Goal: Task Accomplishment & Management: Use online tool/utility

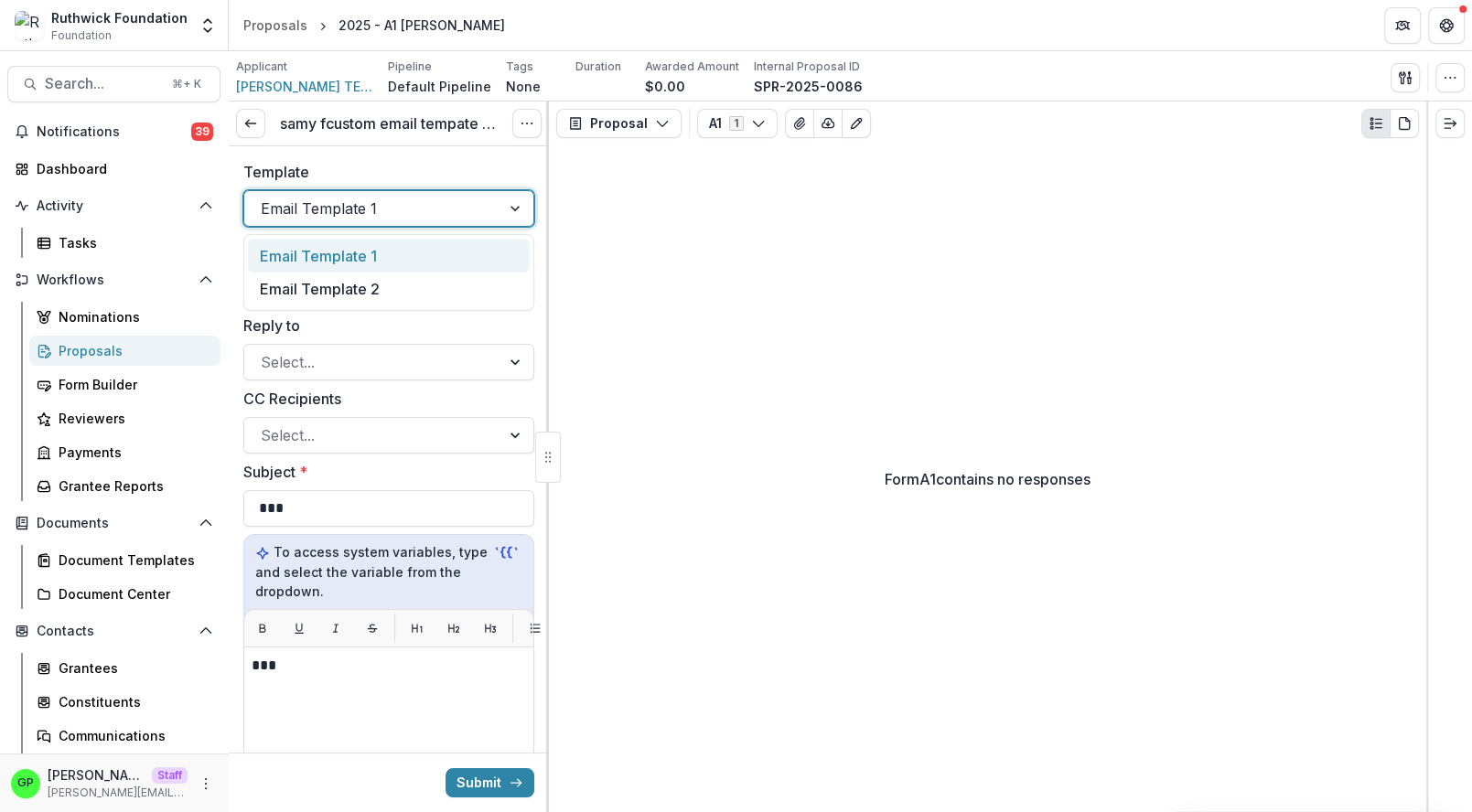
click at [407, 205] on div at bounding box center [372, 209] width 223 height 26
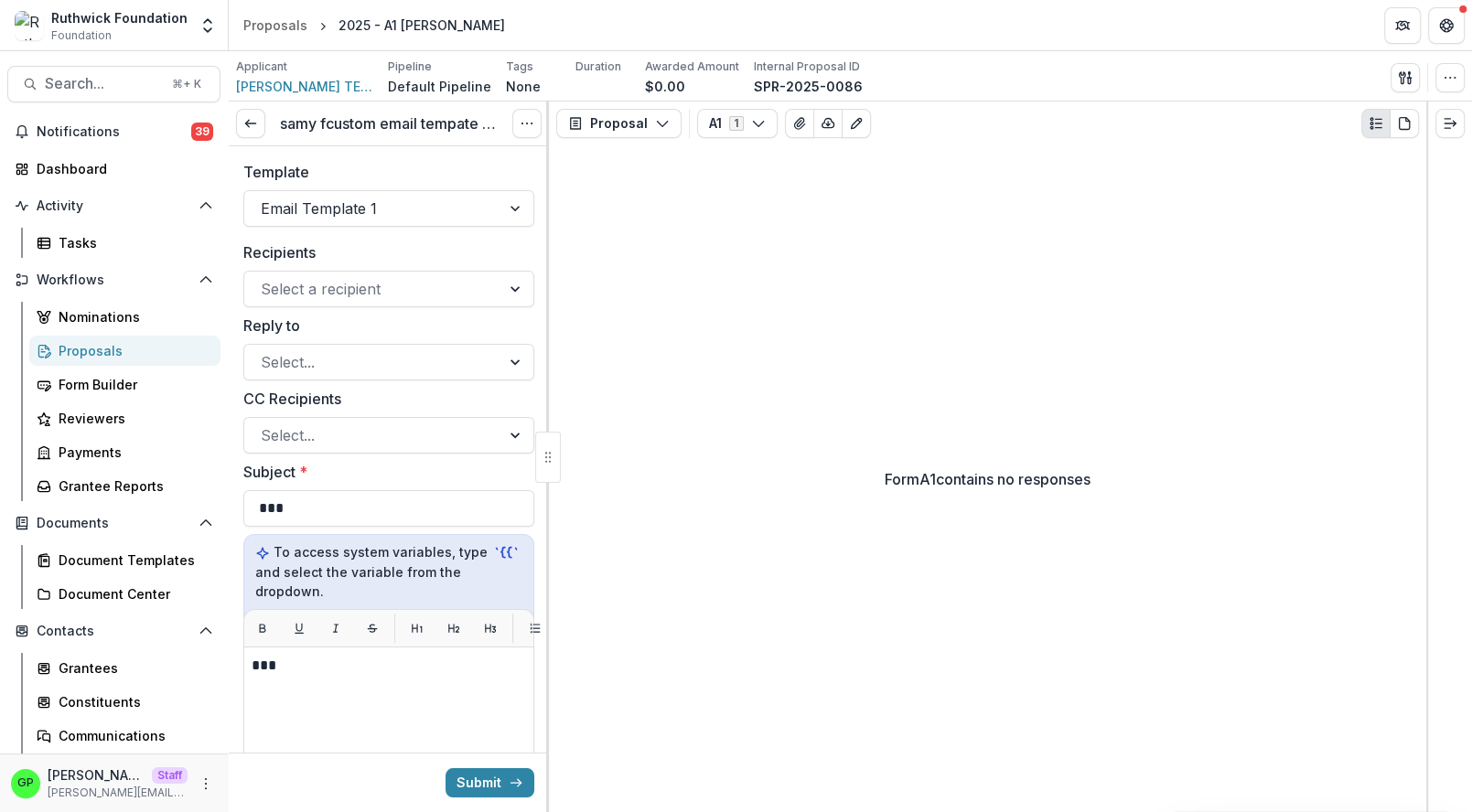
click at [407, 163] on label "Template" at bounding box center [383, 172] width 280 height 22
click at [265, 198] on input "Template" at bounding box center [263, 209] width 5 height 22
click at [562, 492] on div "Form A1 contains no responses" at bounding box center [987, 479] width 877 height 667
click at [524, 132] on button "Options" at bounding box center [527, 123] width 30 height 30
click at [459, 166] on link "View task" at bounding box center [439, 165] width 196 height 31
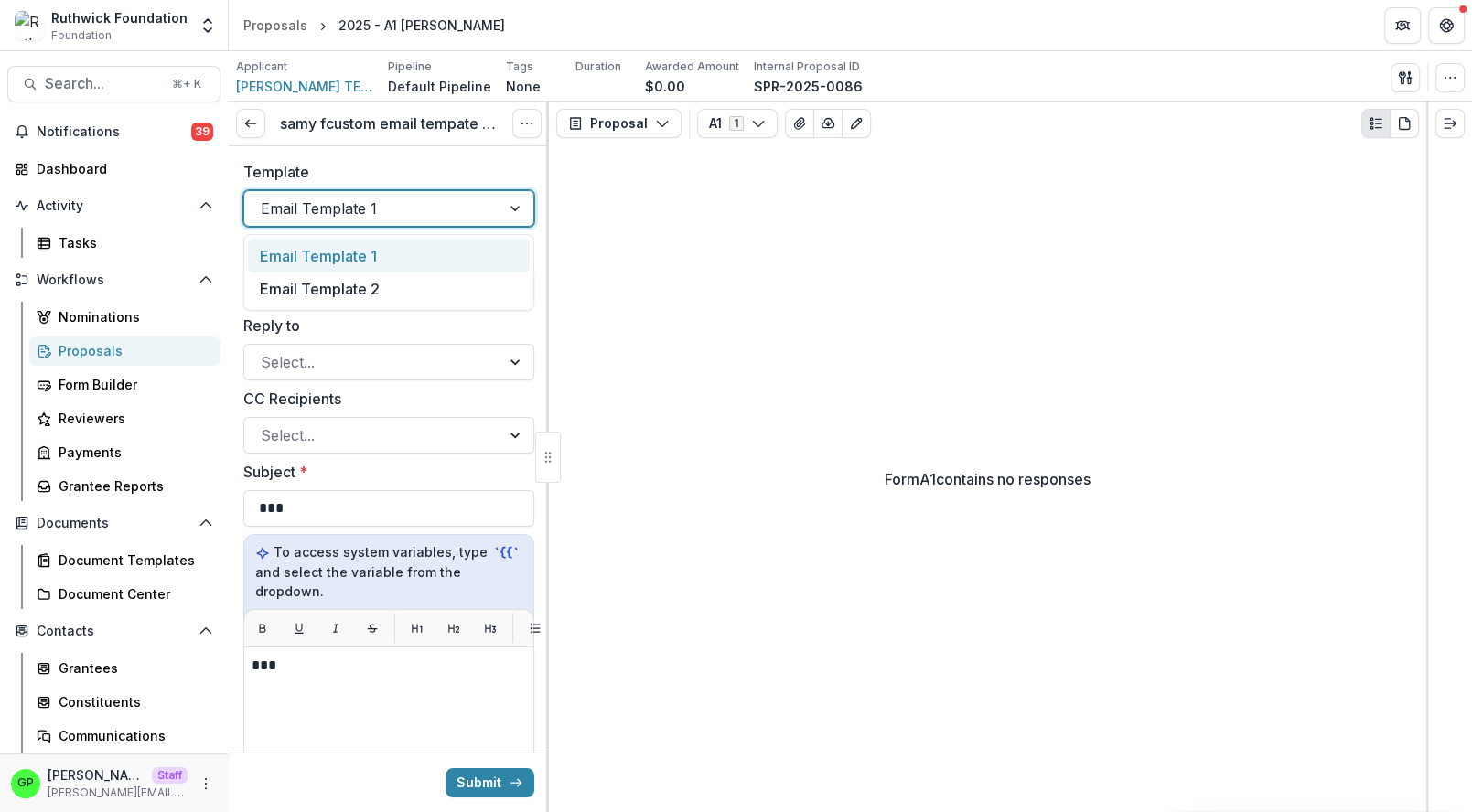
click at [418, 205] on div at bounding box center [372, 209] width 223 height 26
click at [420, 174] on label "Template" at bounding box center [383, 172] width 280 height 22
click at [265, 198] on input "Template" at bounding box center [263, 209] width 5 height 22
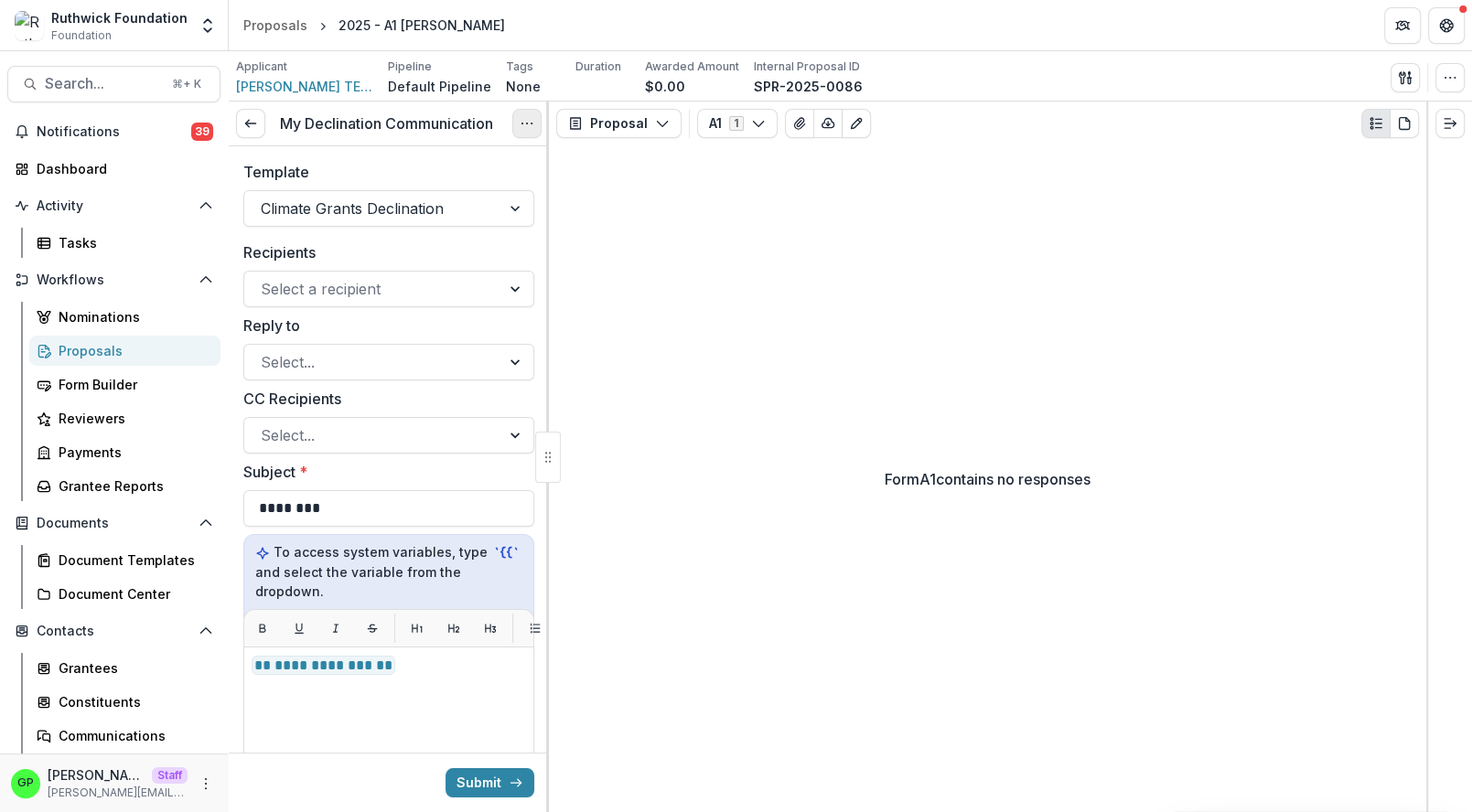
click at [524, 130] on button "Options" at bounding box center [527, 123] width 30 height 30
click at [474, 167] on link "View task" at bounding box center [439, 165] width 196 height 31
click at [383, 220] on div at bounding box center [372, 209] width 223 height 26
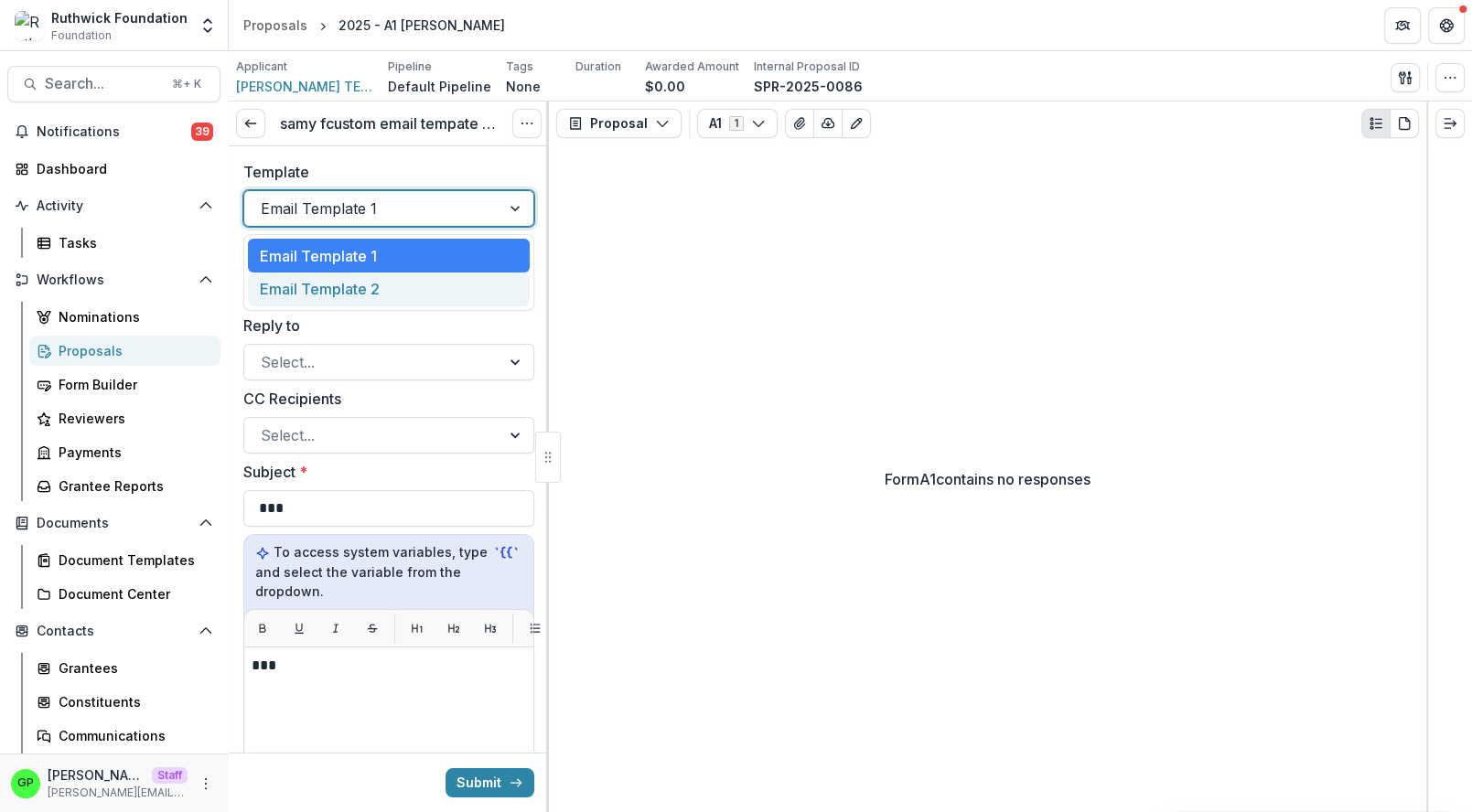
click at [365, 283] on div "Email Template 2" at bounding box center [389, 290] width 282 height 33
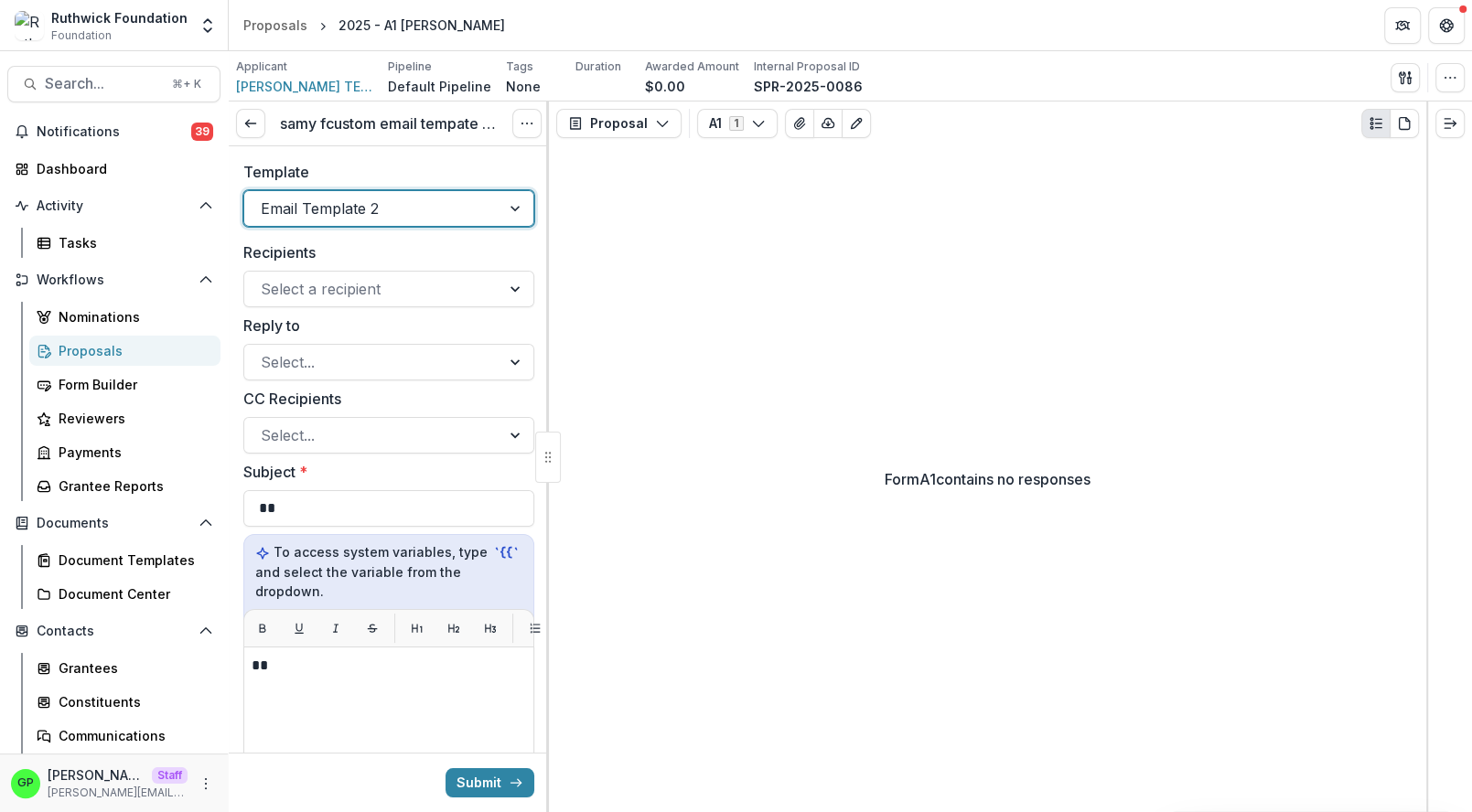
click at [374, 219] on div at bounding box center [372, 209] width 223 height 26
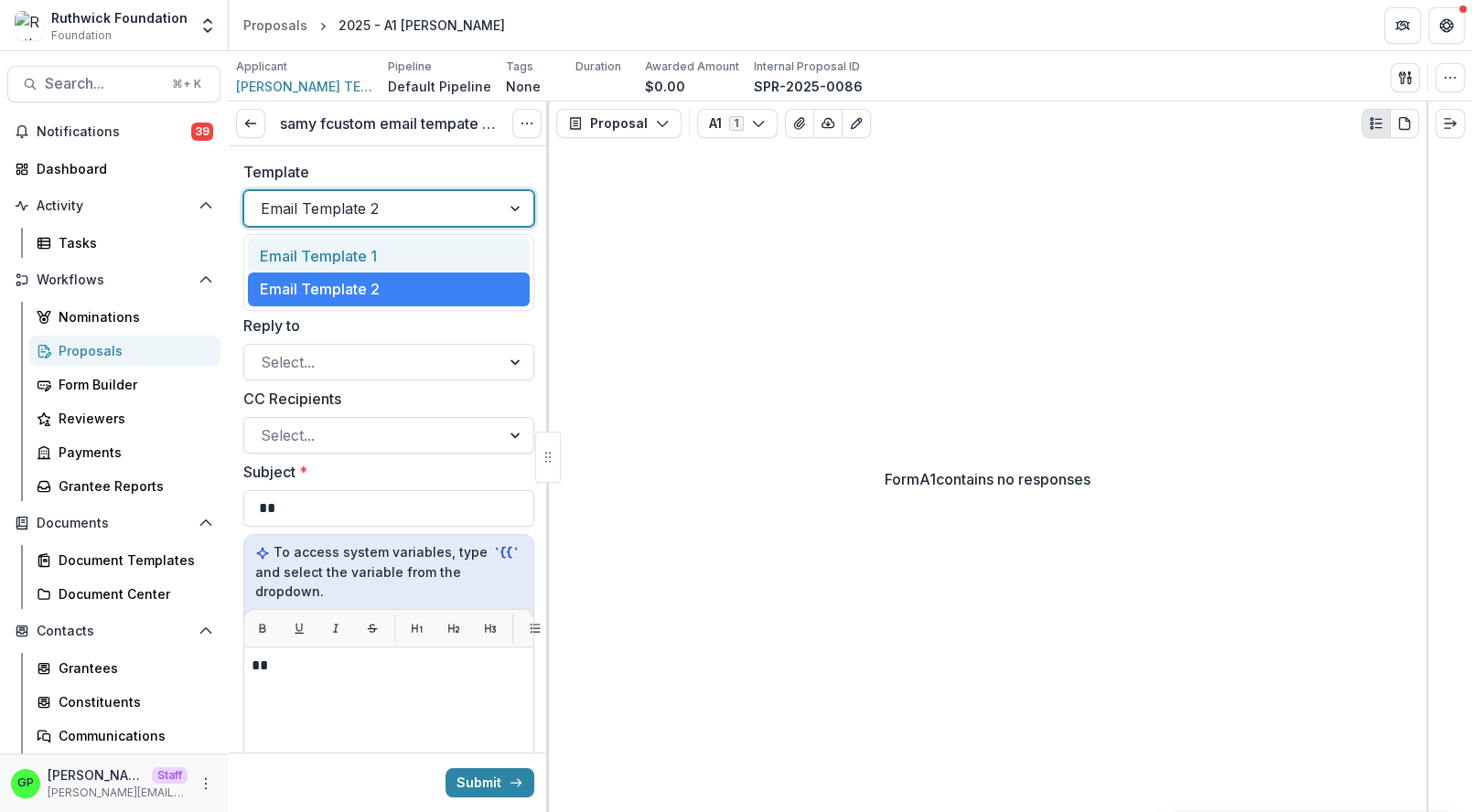
click at [374, 253] on div "Email Template 1" at bounding box center [389, 255] width 282 height 33
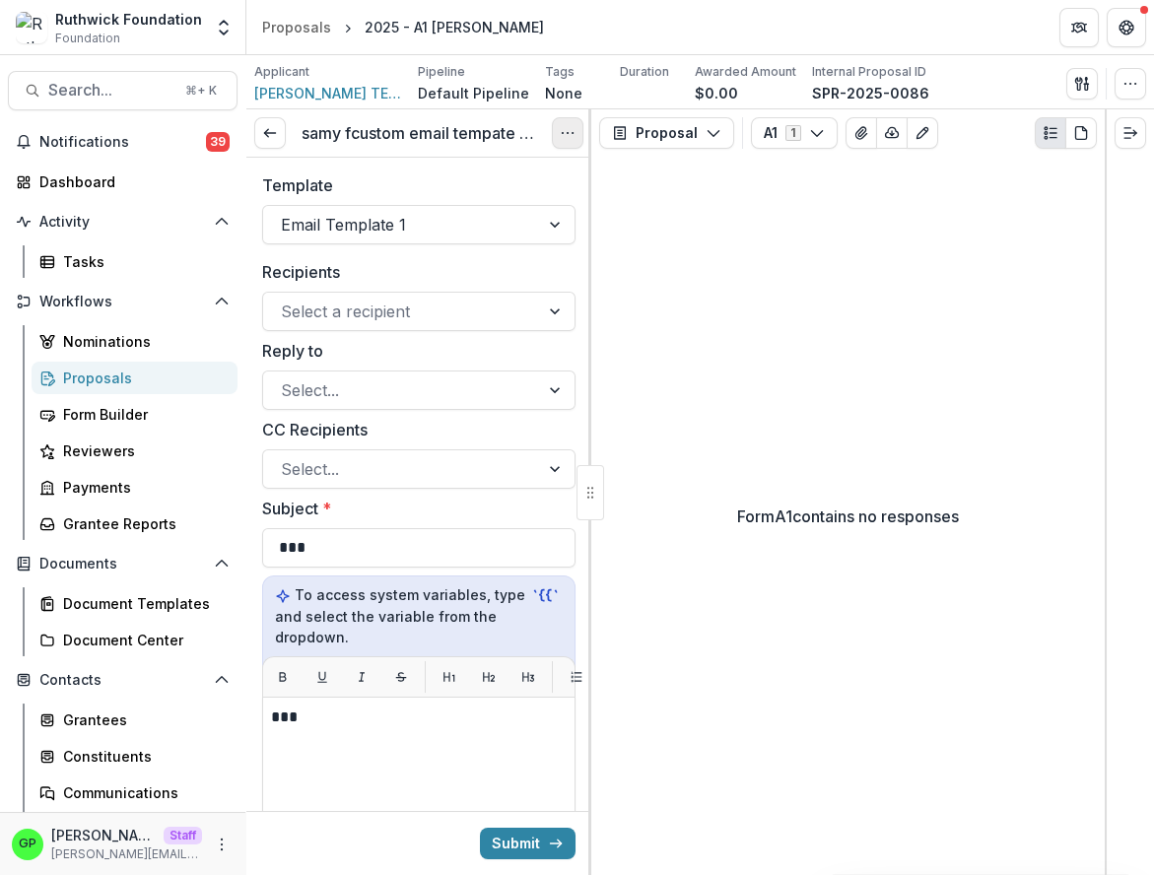
click at [572, 124] on button "Options" at bounding box center [568, 133] width 32 height 32
click at [540, 171] on link "View task" at bounding box center [473, 178] width 211 height 33
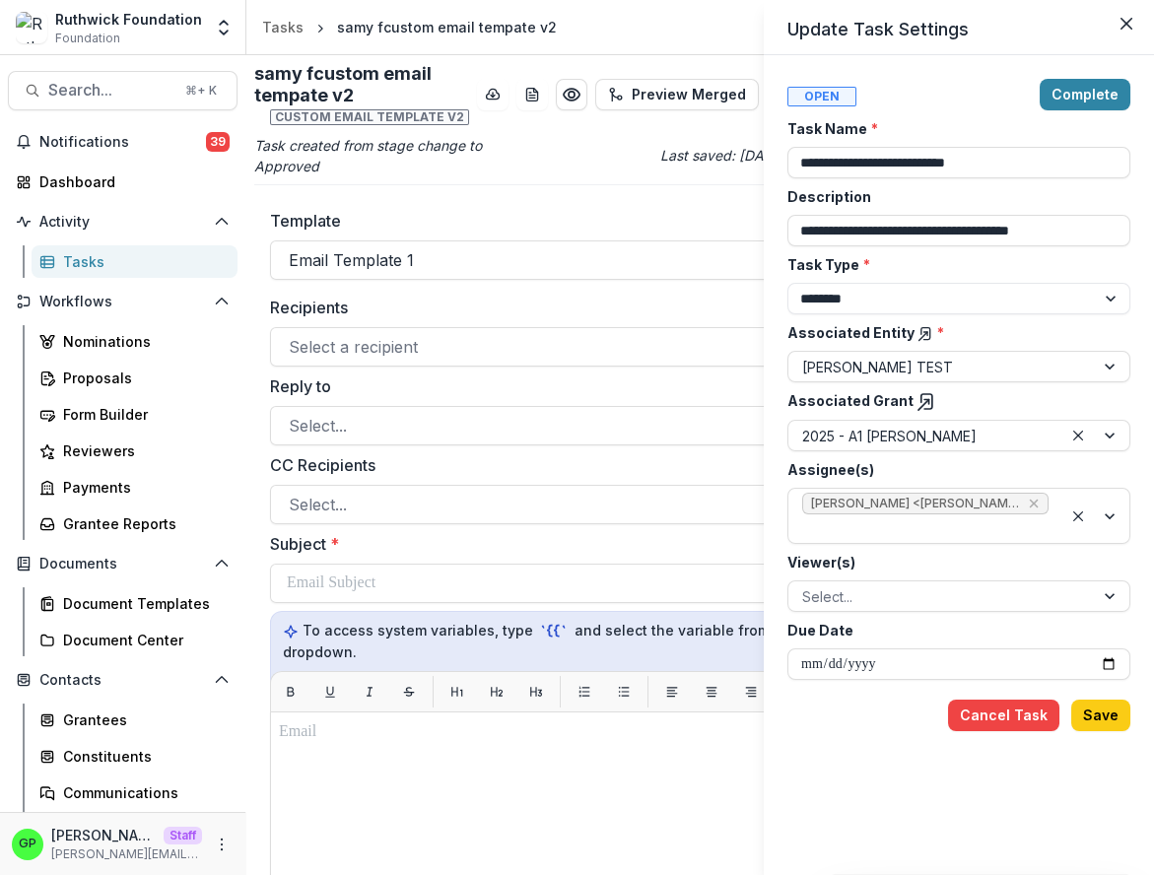
click at [218, 26] on div "**********" at bounding box center [577, 437] width 1154 height 875
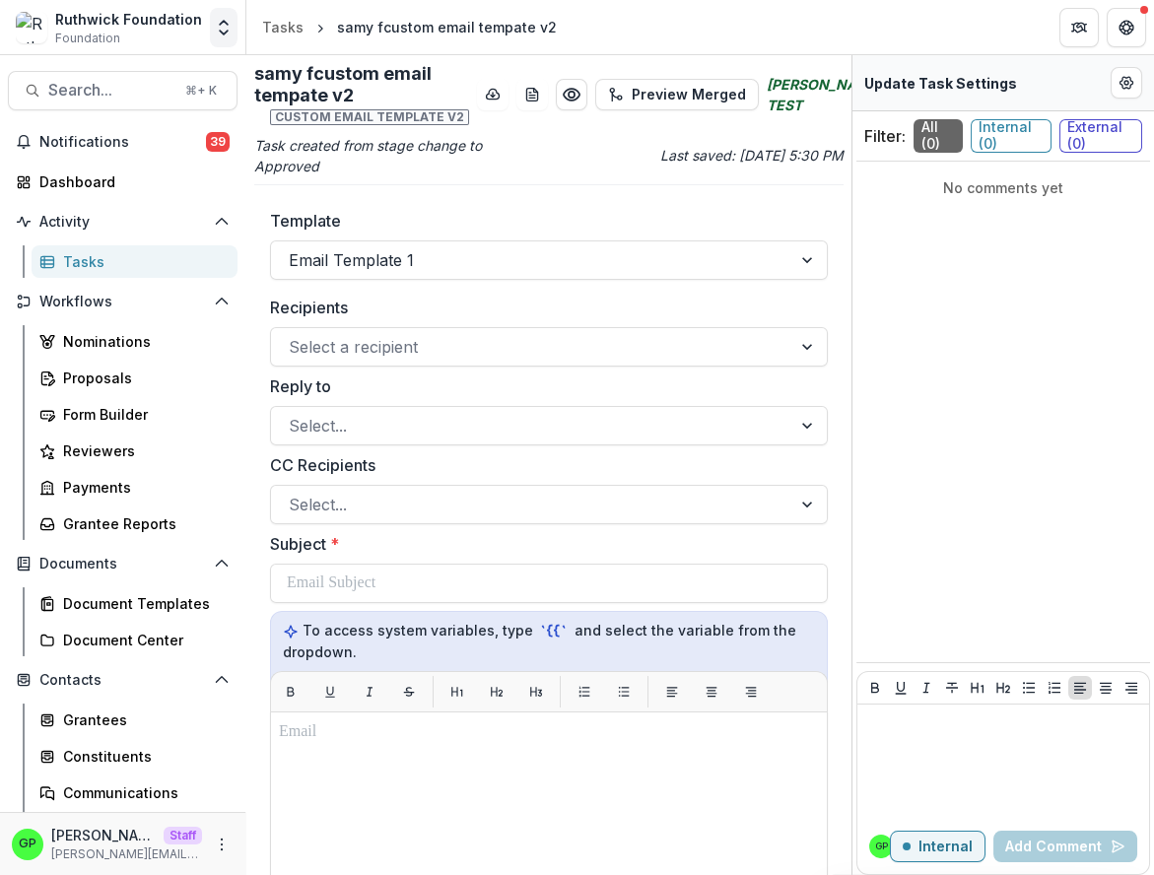
click at [216, 26] on icon "Open entity switcher" at bounding box center [224, 28] width 20 height 20
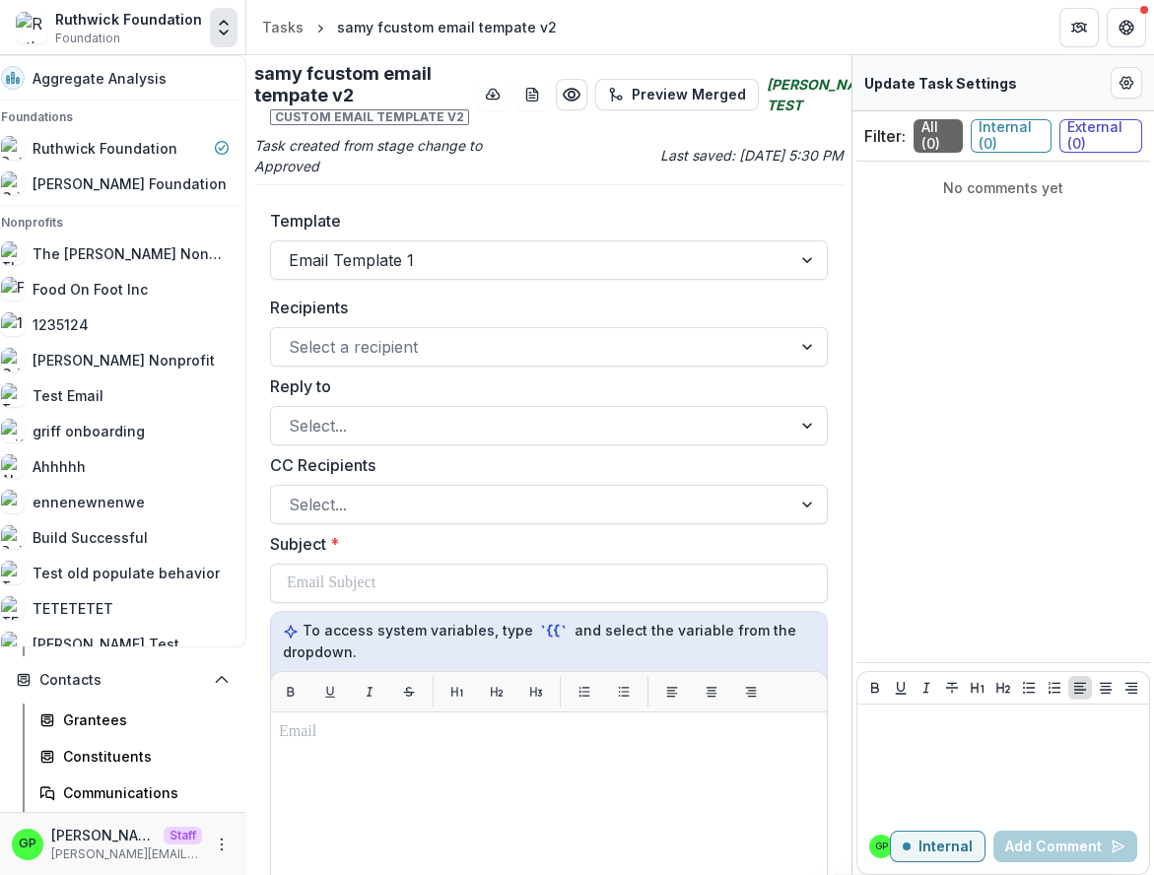
click at [319, 52] on header "Tasks samy fcustom email tempate v2" at bounding box center [700, 27] width 908 height 54
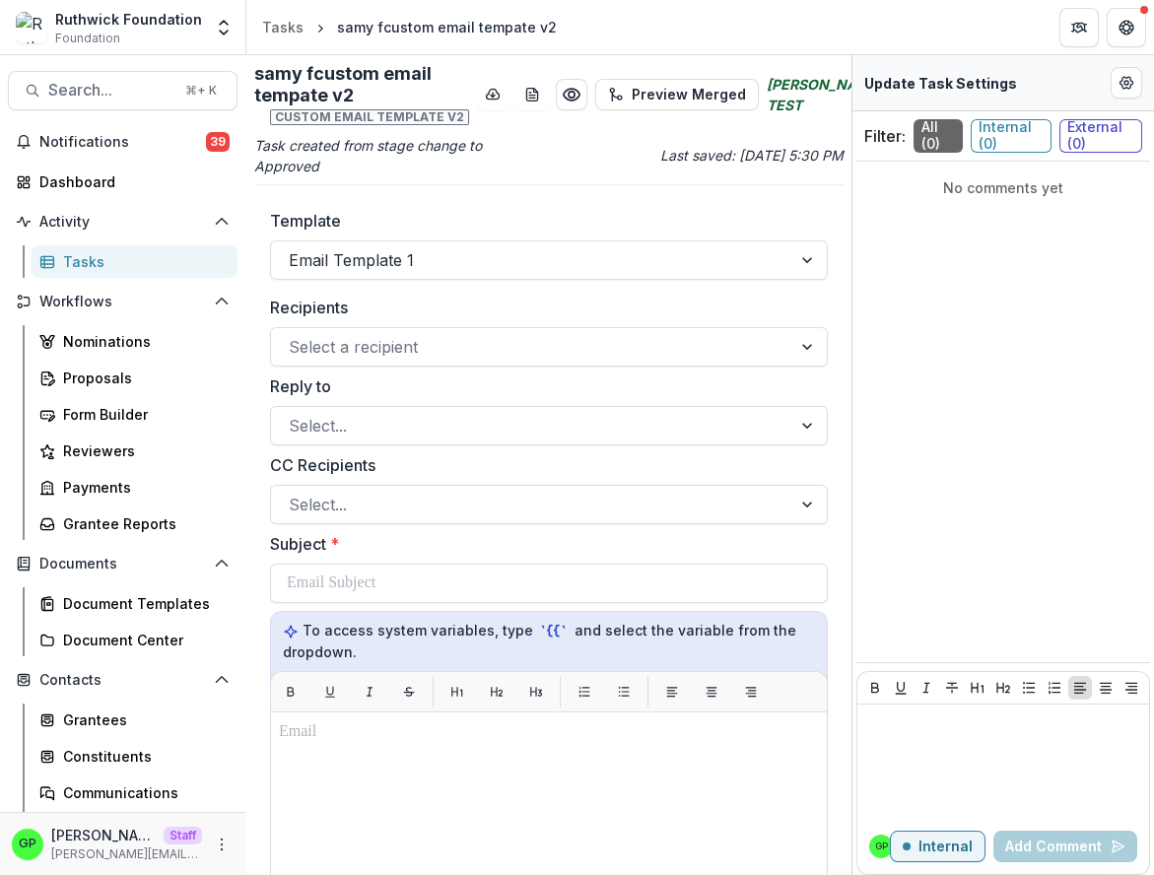
click at [69, 260] on div "Tasks" at bounding box center [142, 261] width 159 height 21
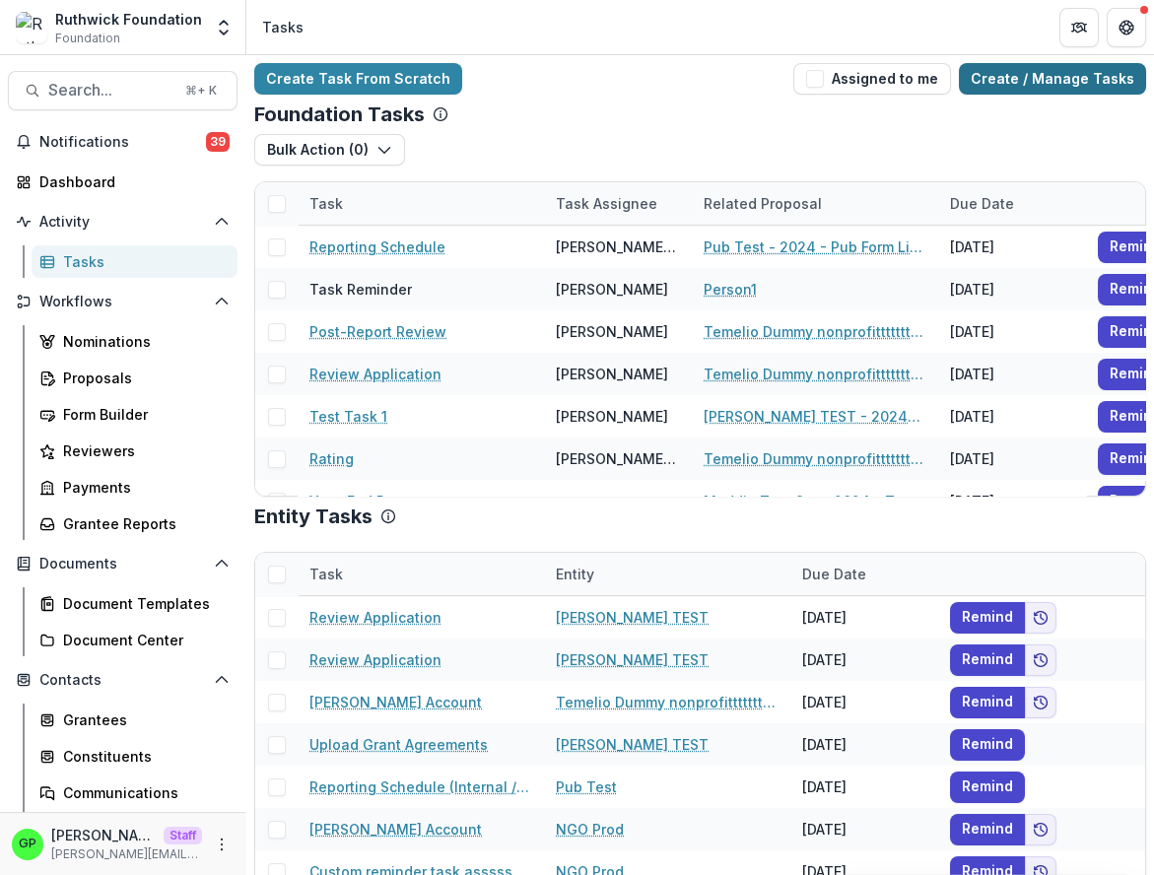
click at [1048, 85] on link "Create / Manage Tasks" at bounding box center [1052, 79] width 187 height 32
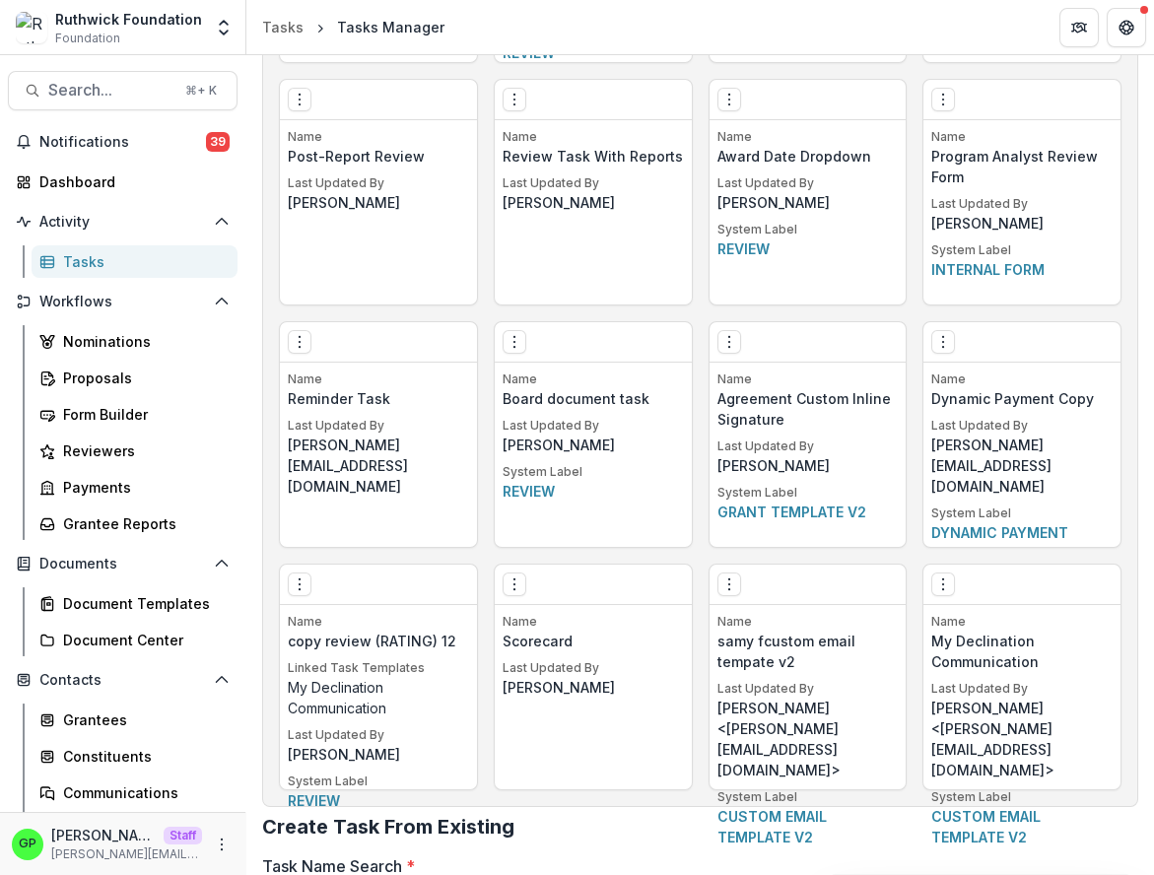
scroll to position [2960, 0]
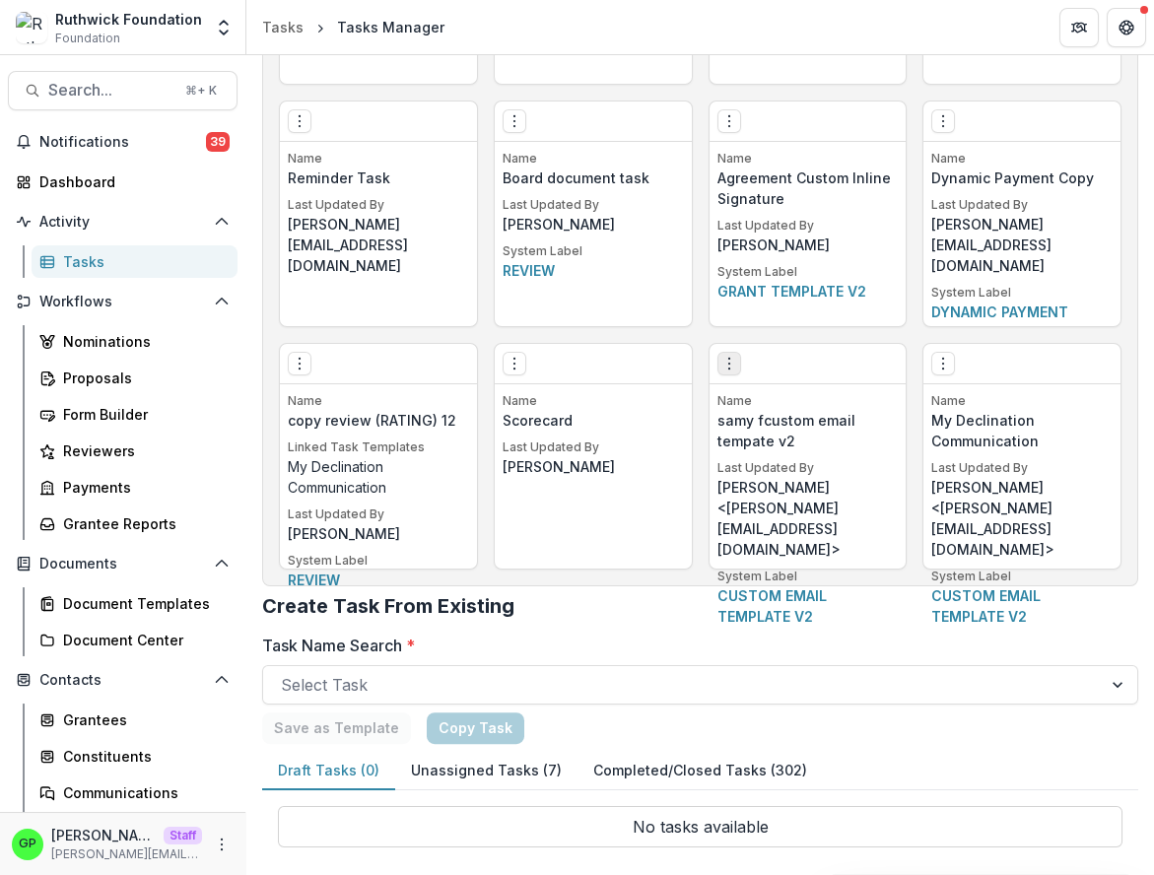
click at [723, 356] on icon "Options" at bounding box center [729, 364] width 16 height 16
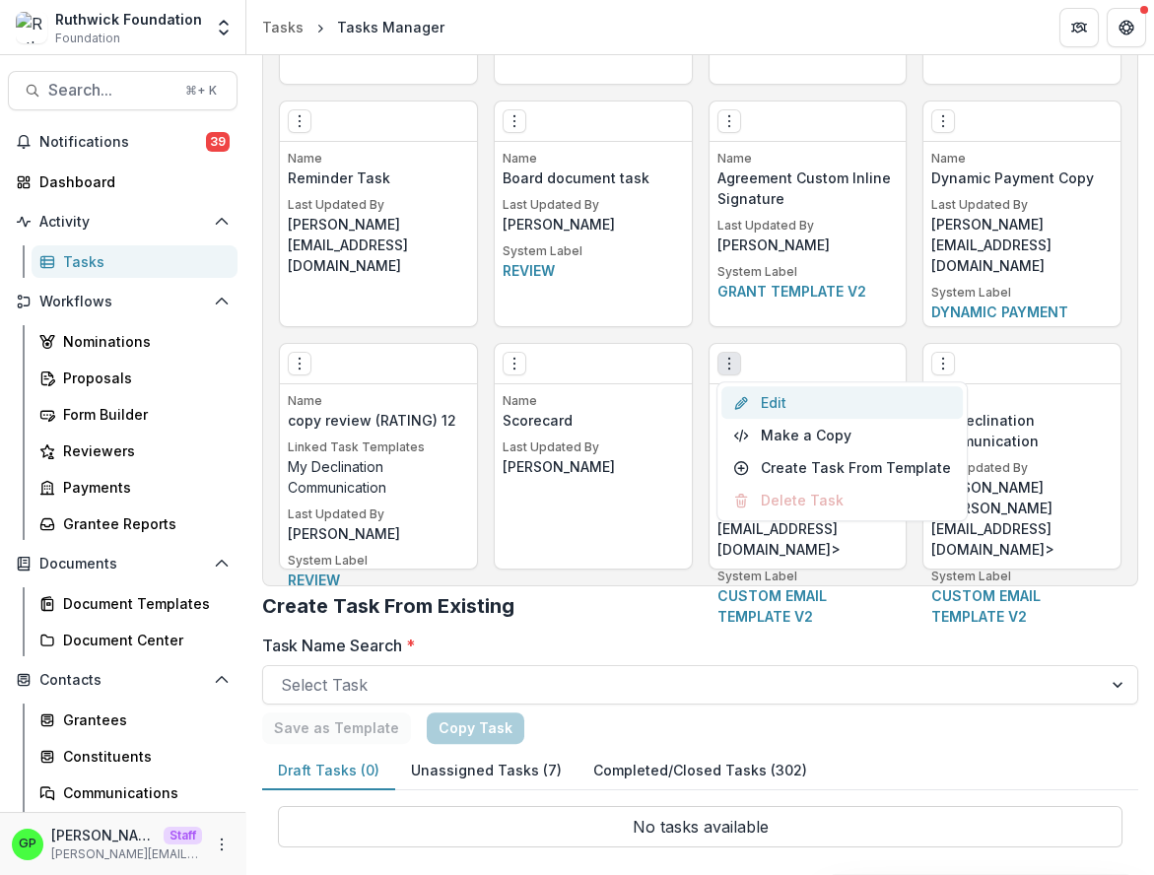
click at [765, 395] on link "Edit" at bounding box center [841, 402] width 241 height 33
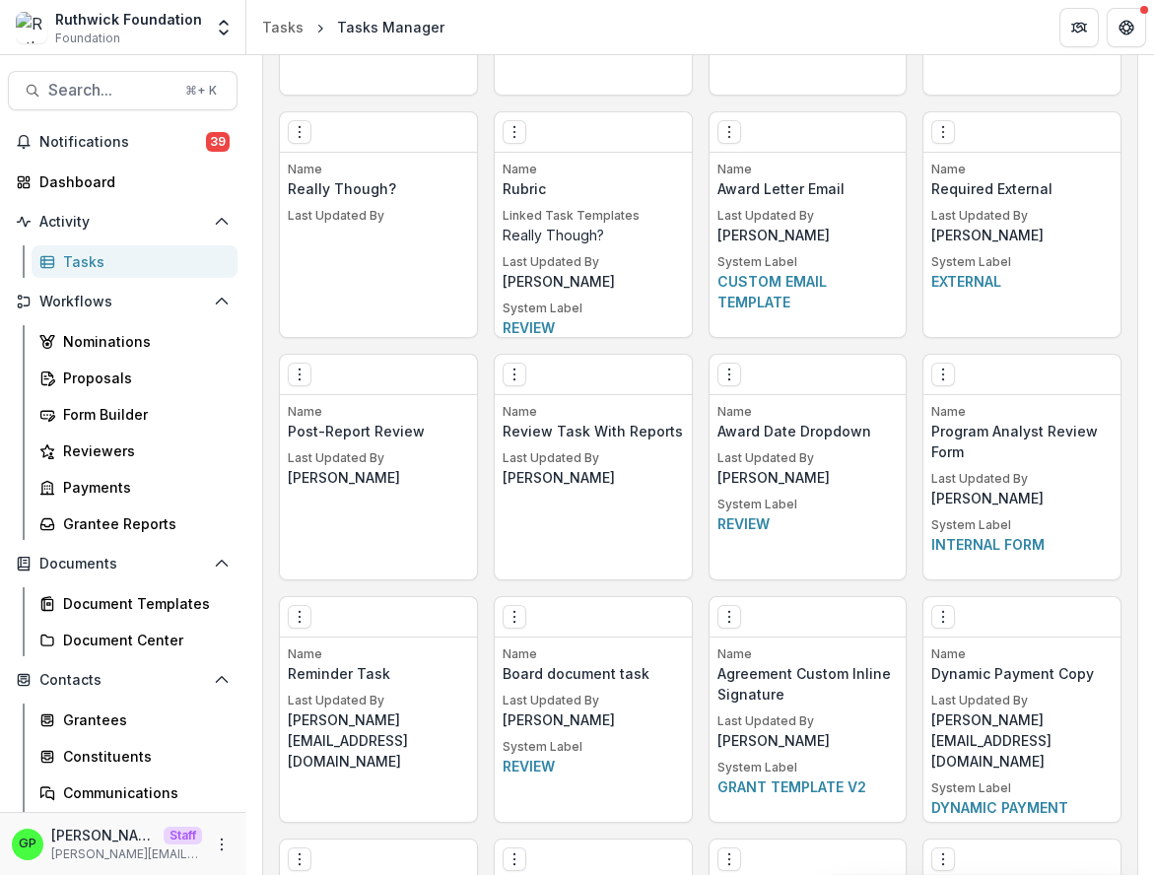
scroll to position [2960, 0]
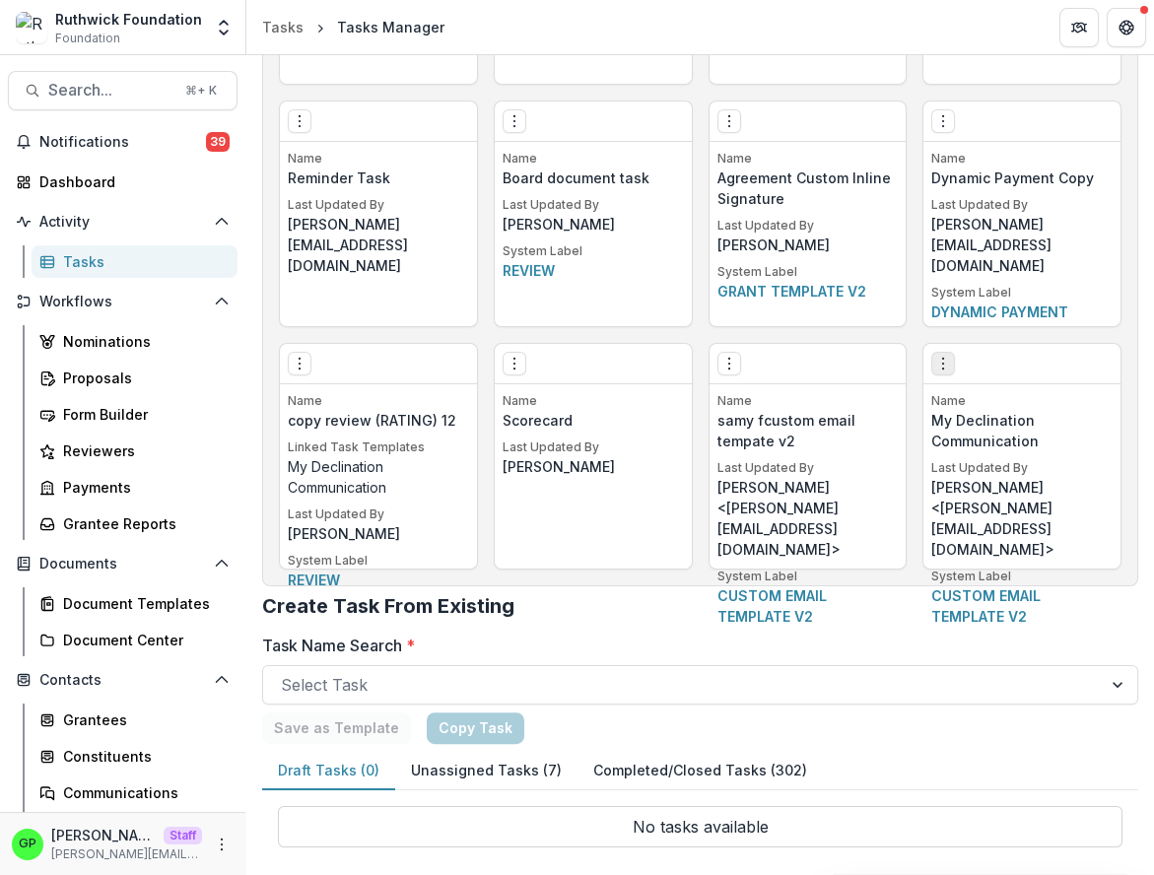
click at [945, 359] on icon "Options" at bounding box center [943, 364] width 16 height 16
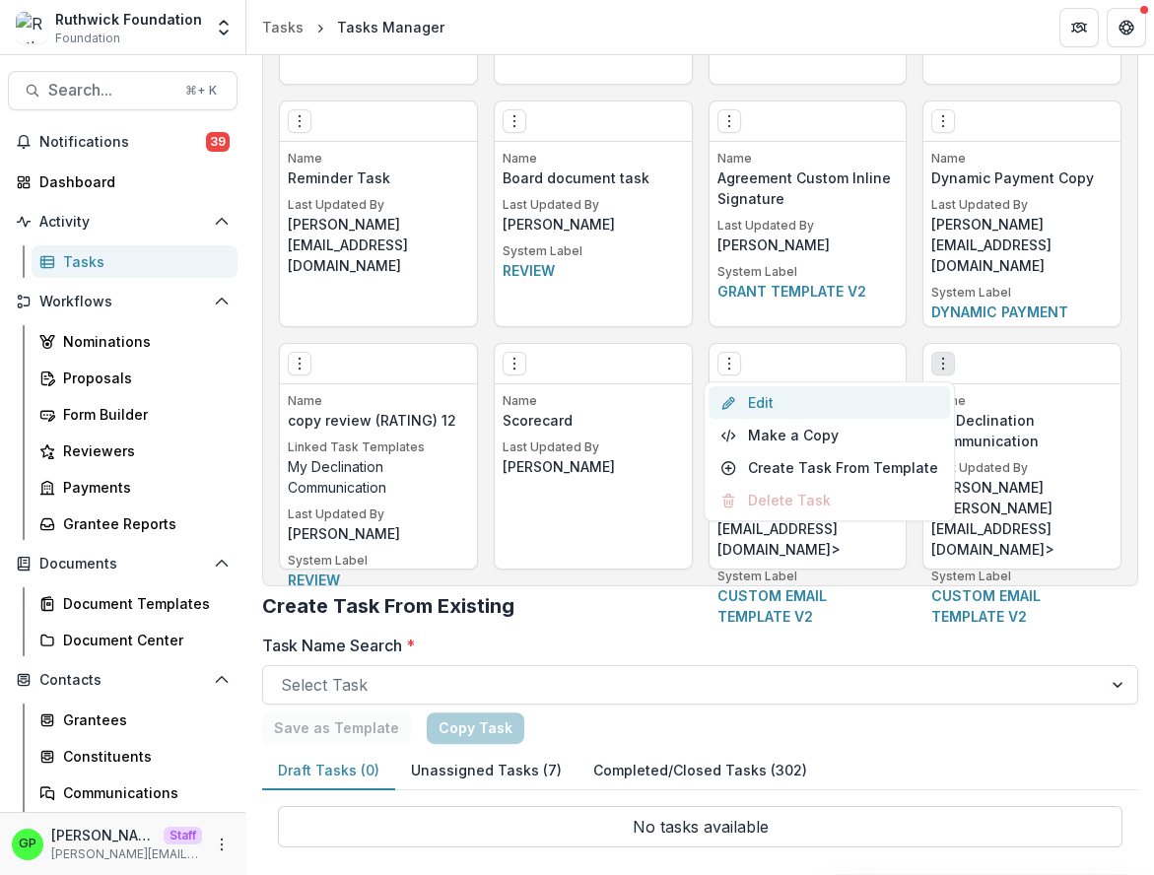
click at [881, 399] on link "Edit" at bounding box center [829, 402] width 241 height 33
